Goal: Information Seeking & Learning: Learn about a topic

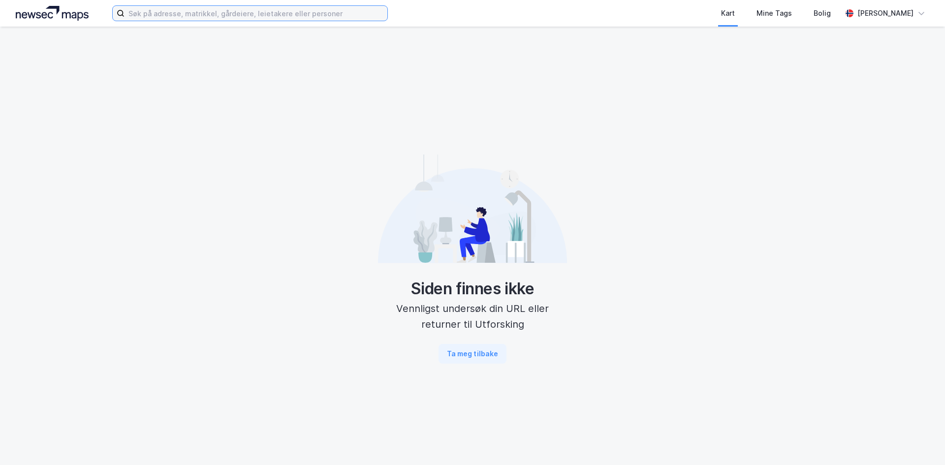
click at [274, 17] on input at bounding box center [256, 13] width 263 height 15
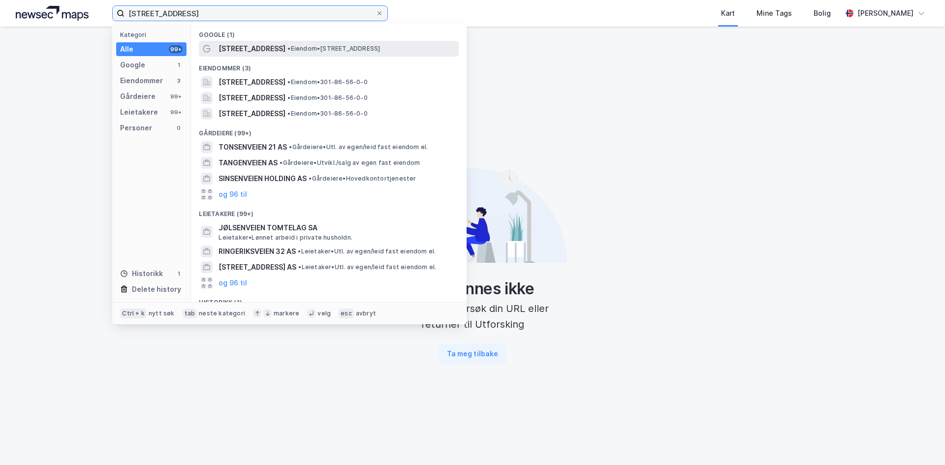
type input "[STREET_ADDRESS]"
click at [287, 51] on span "•" at bounding box center [288, 48] width 3 height 7
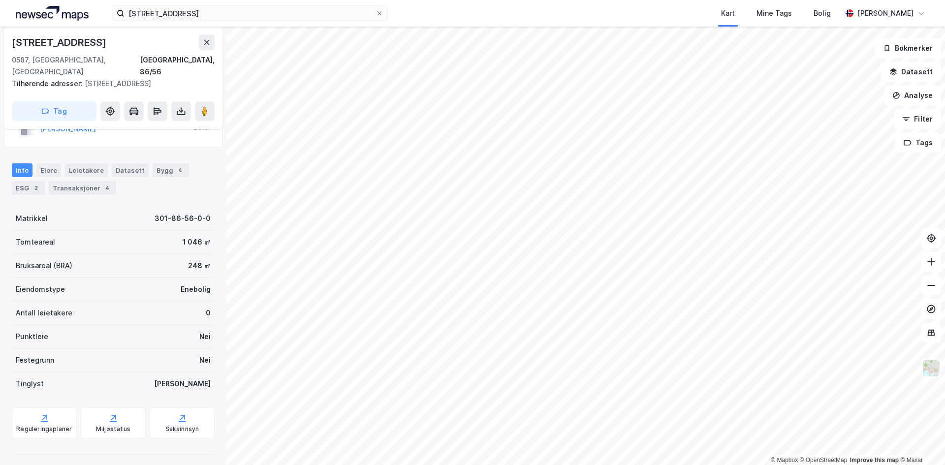
scroll to position [112, 0]
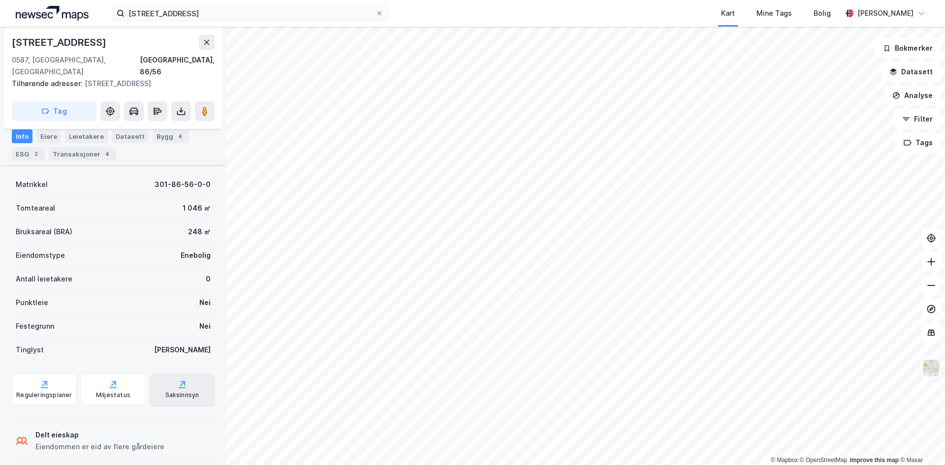
click at [170, 391] on div "Saksinnsyn" at bounding box center [182, 395] width 34 height 8
click at [183, 374] on div "Saksinnsyn" at bounding box center [182, 390] width 65 height 32
